Goal: Find specific page/section: Find specific page/section

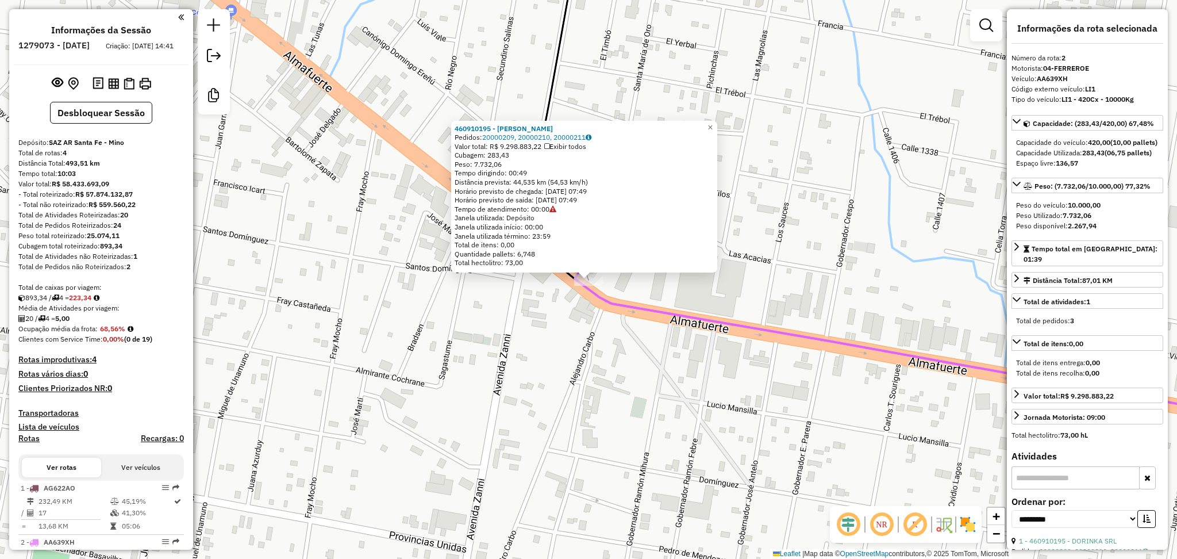
select select "**********"
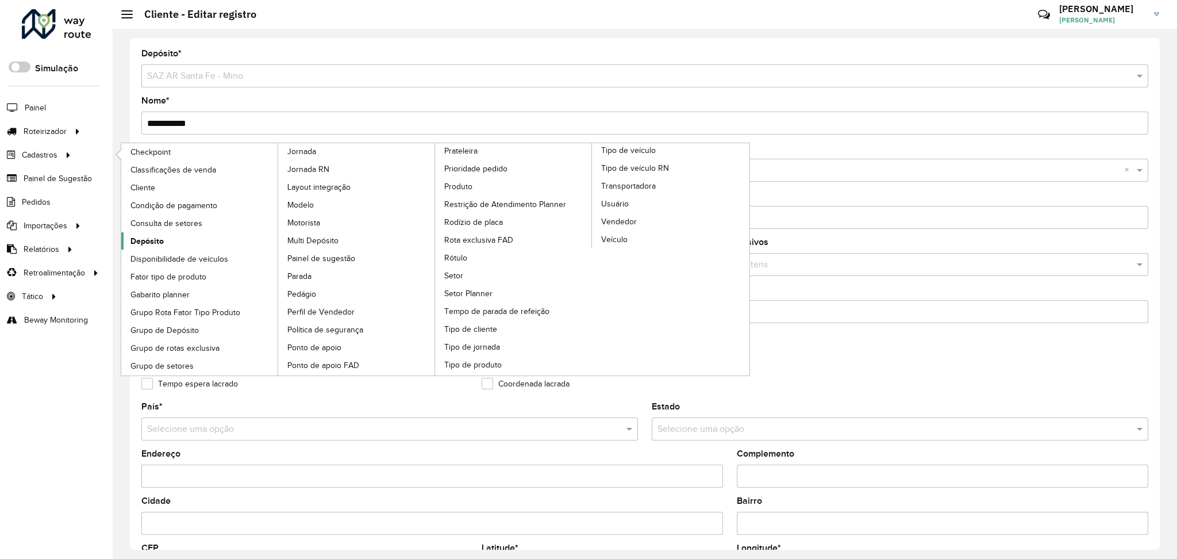
click at [159, 239] on span "Depósito" at bounding box center [146, 241] width 33 height 12
